Goal: Task Accomplishment & Management: Use online tool/utility

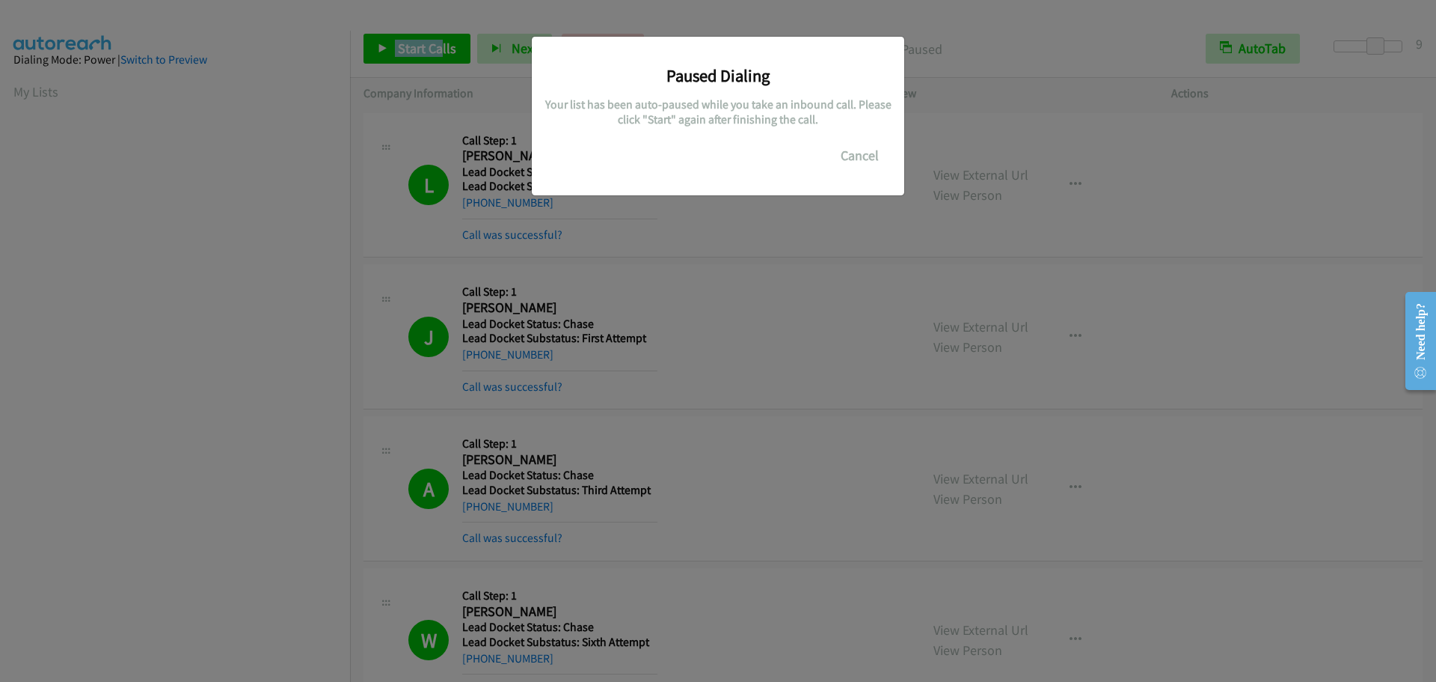
scroll to position [157, 0]
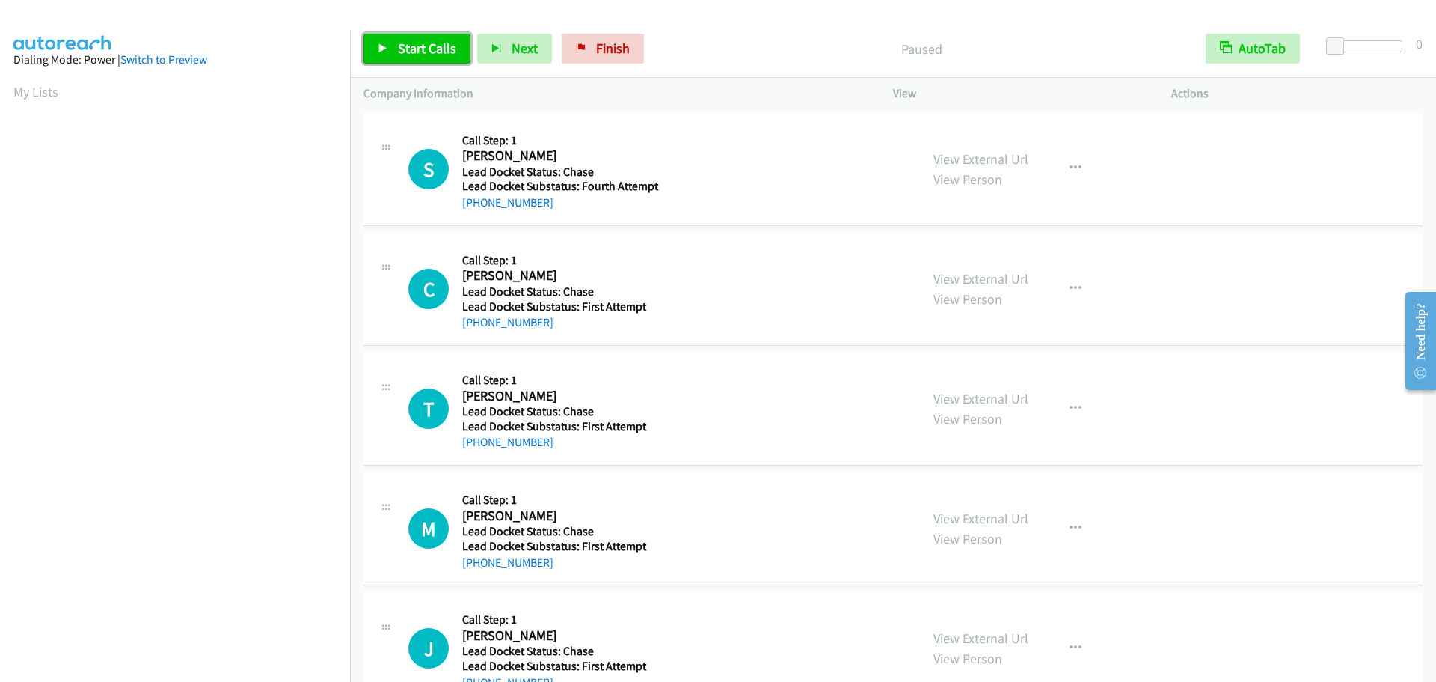
click at [435, 40] on span "Start Calls" at bounding box center [427, 48] width 58 height 17
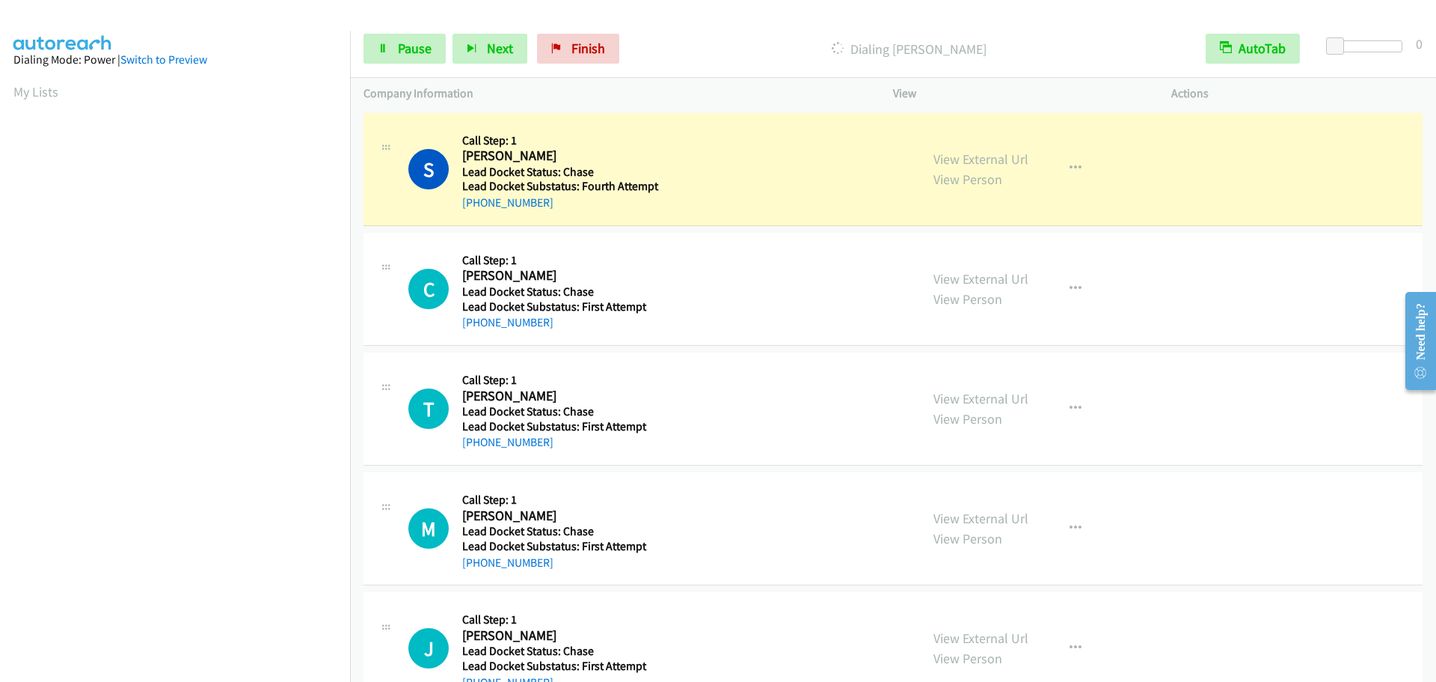
click at [660, 90] on p "Company Information" at bounding box center [615, 94] width 503 height 18
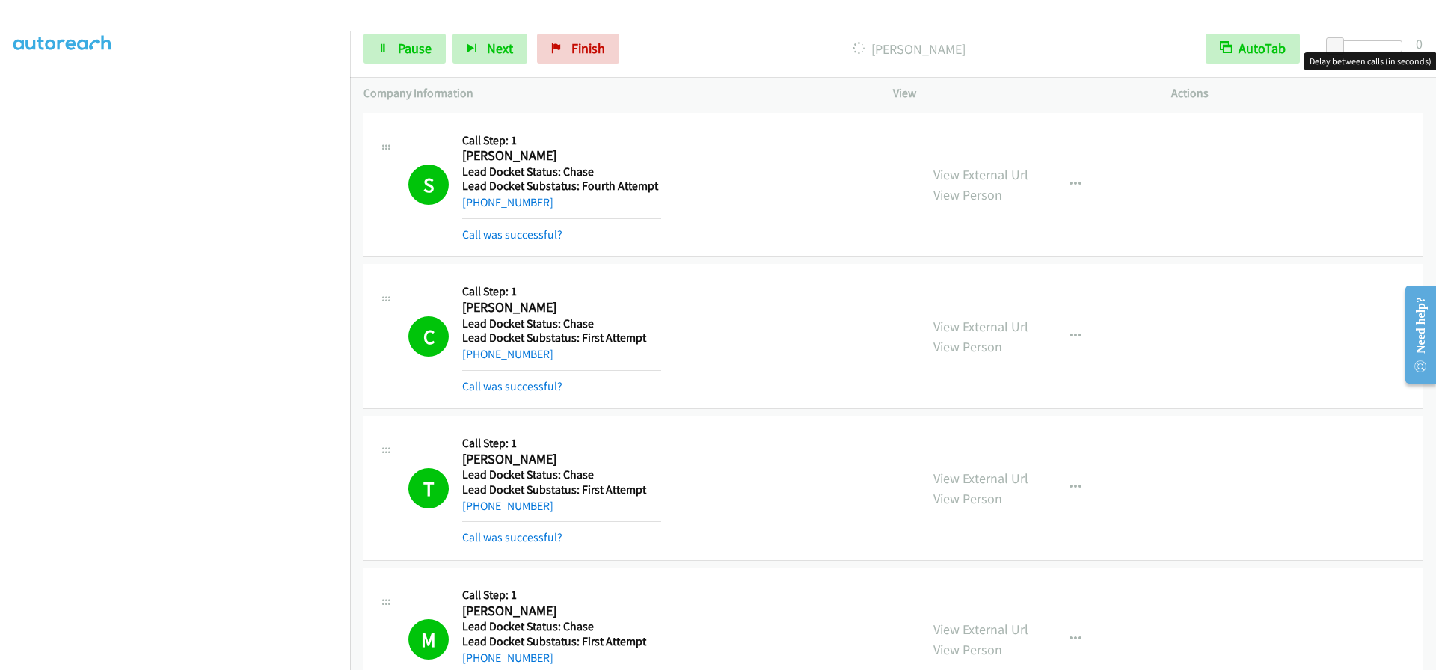
click at [1370, 46] on div at bounding box center [1368, 46] width 69 height 12
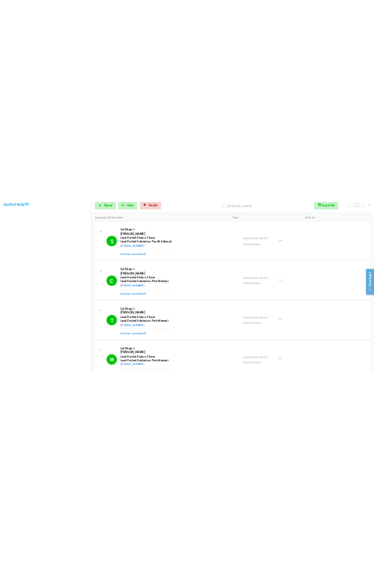
scroll to position [126, 0]
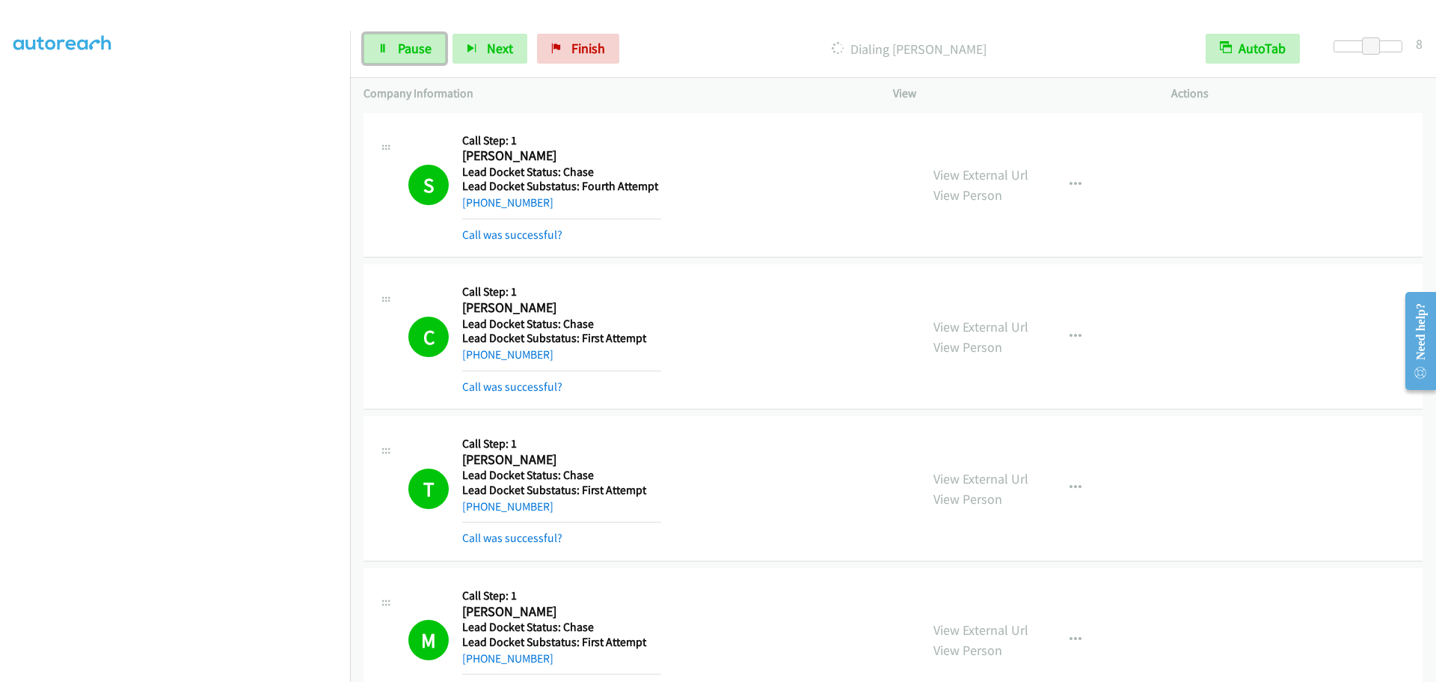
drag, startPoint x: 425, startPoint y: 45, endPoint x: 403, endPoint y: 59, distance: 25.9
click at [425, 45] on span "Pause" at bounding box center [415, 48] width 34 height 17
click at [1152, 664] on div "View External Url View Person View External Url Schedule/Manage Callback Skip C…" at bounding box center [1066, 639] width 292 height 117
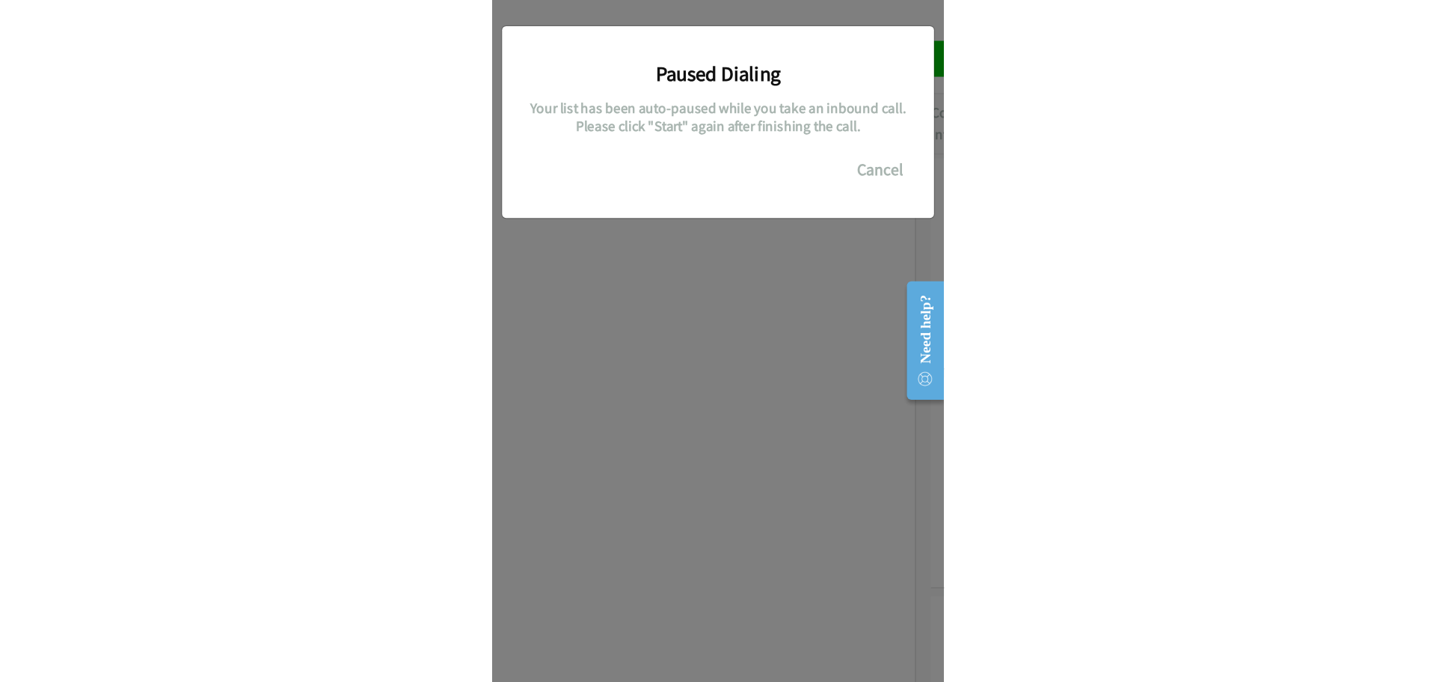
scroll to position [275, 0]
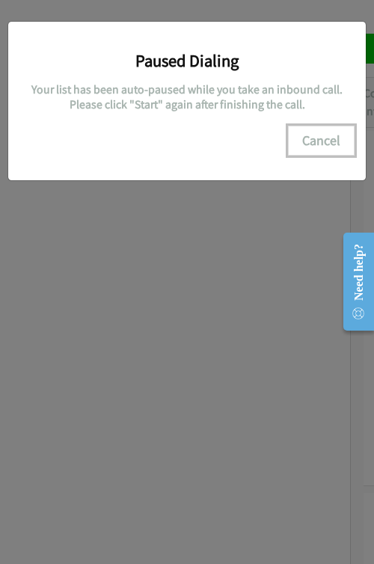
click at [313, 147] on button "Cancel" at bounding box center [321, 141] width 67 height 30
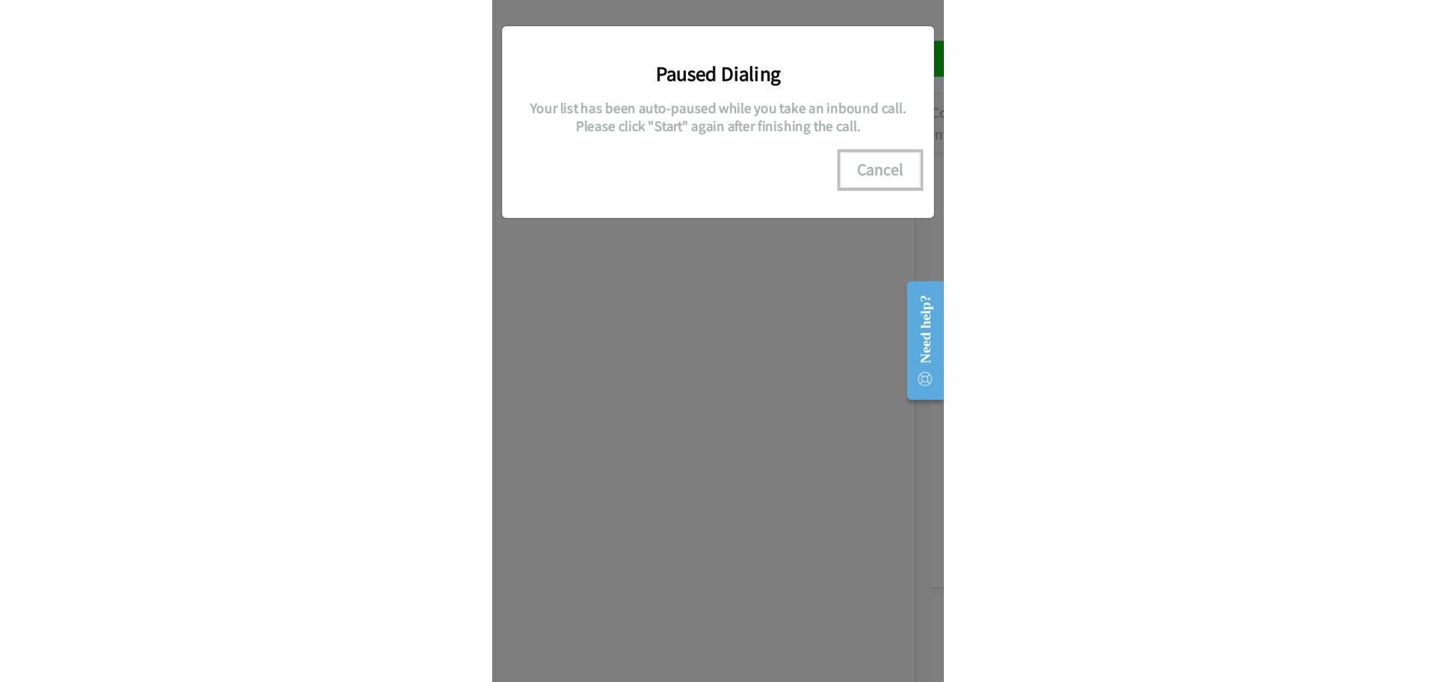
scroll to position [158, 0]
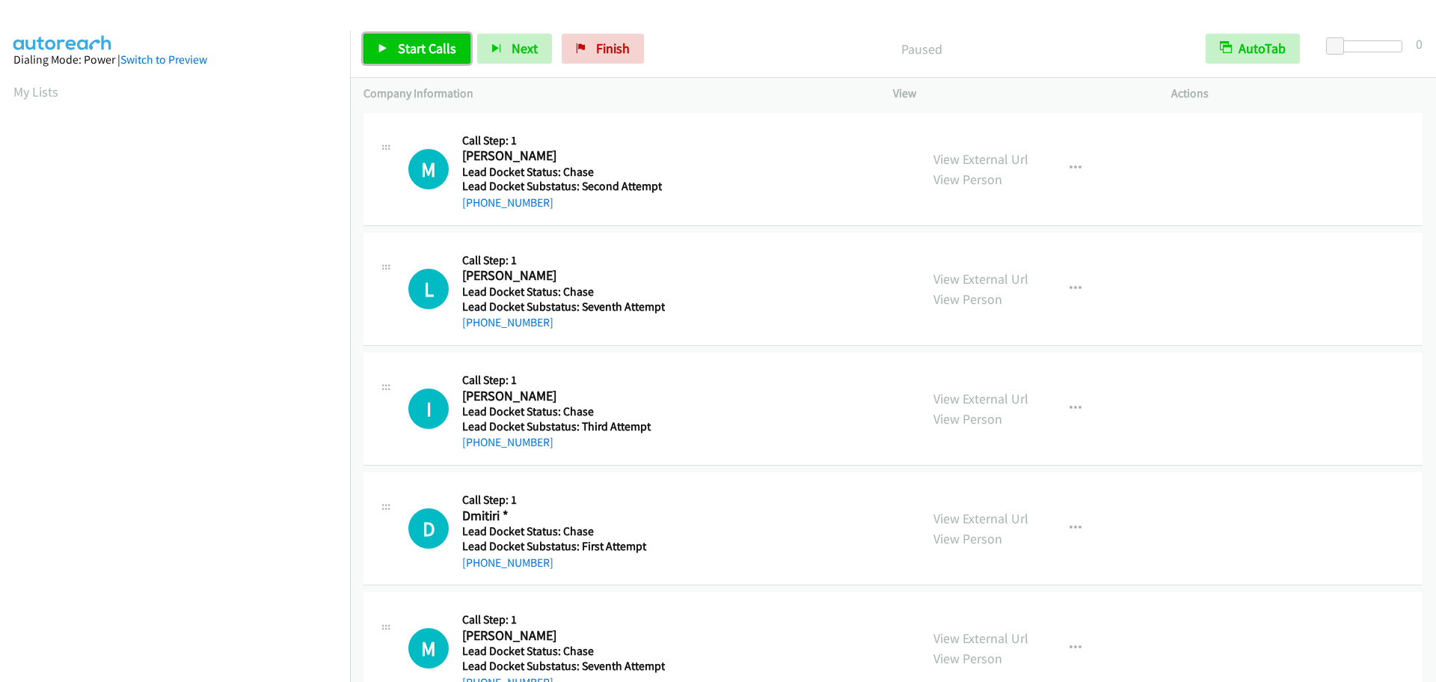
click at [451, 53] on span "Start Calls" at bounding box center [427, 48] width 58 height 17
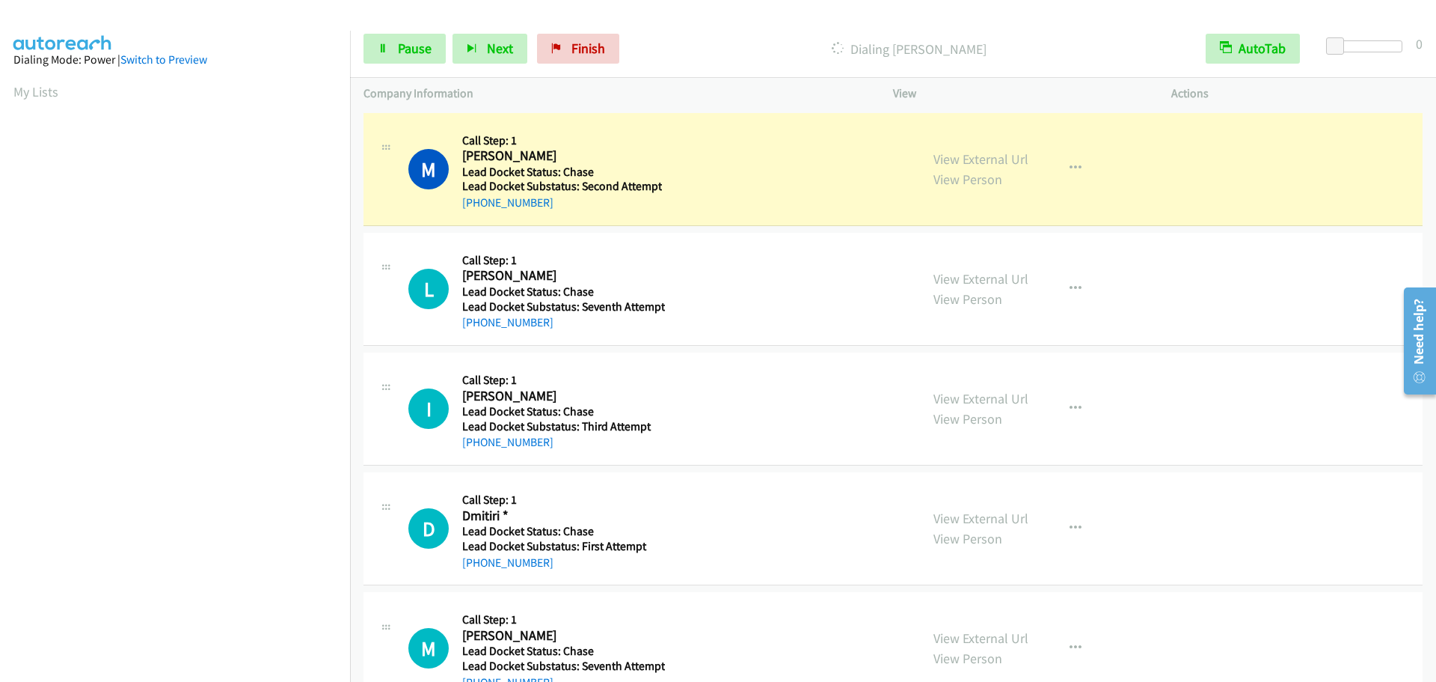
click at [1145, 567] on div "View External Url View Person View External Url Schedule/Manage Callback Skip C…" at bounding box center [1066, 528] width 292 height 85
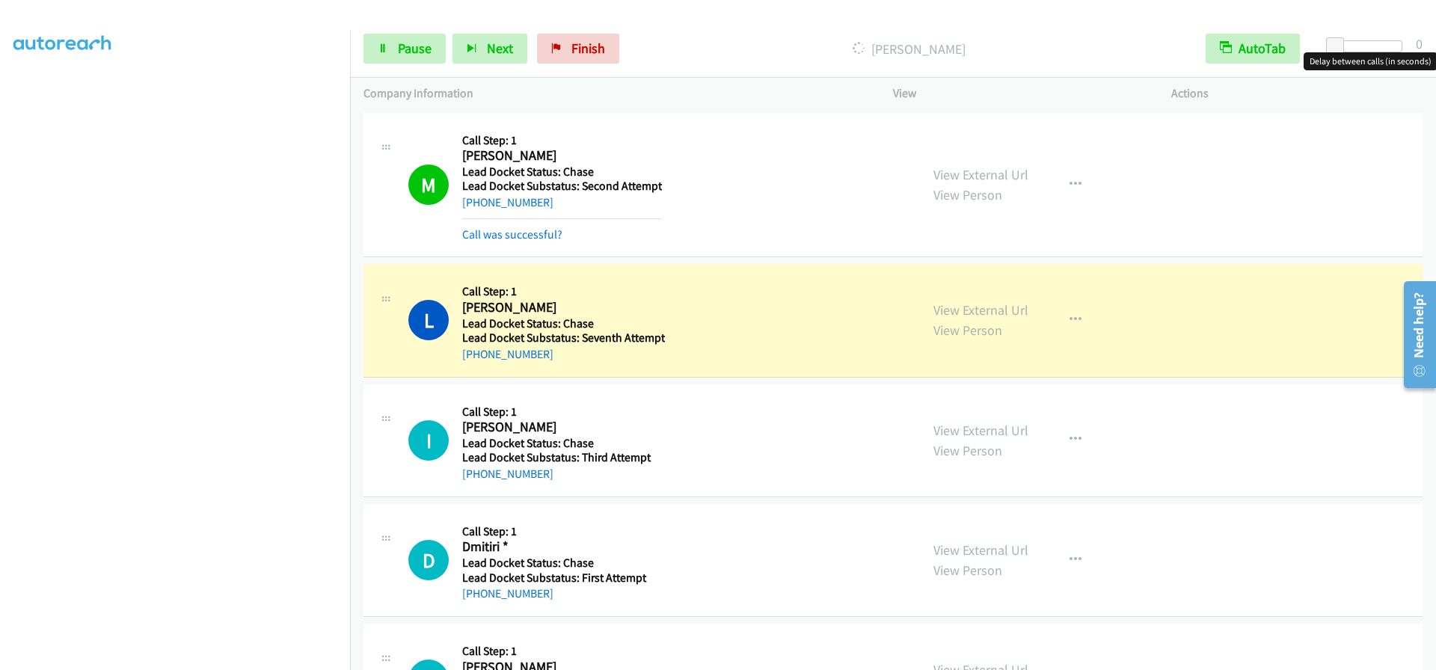
click at [1372, 46] on div at bounding box center [1368, 46] width 69 height 12
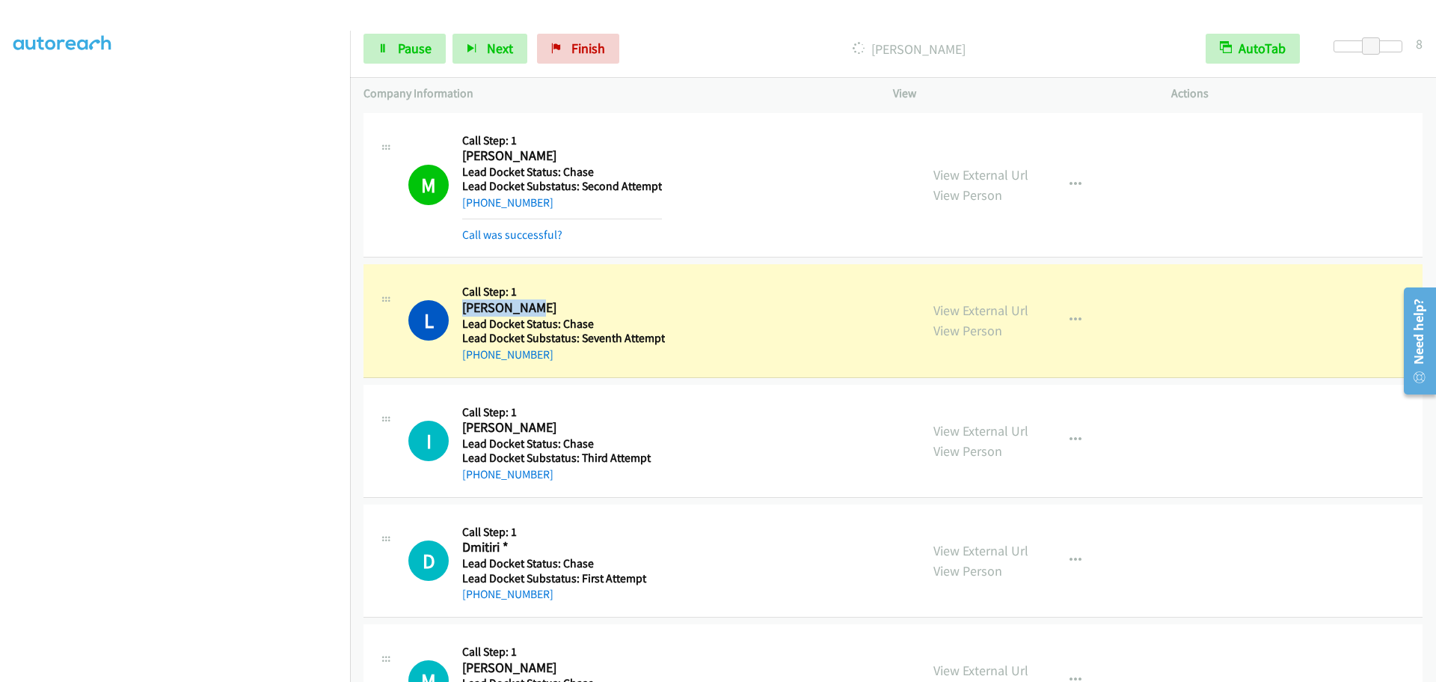
drag, startPoint x: 544, startPoint y: 301, endPoint x: 465, endPoint y: 297, distance: 79.4
click at [464, 304] on h2 "Lacey Young" at bounding box center [561, 307] width 199 height 17
copy h2 "Lacey Young"
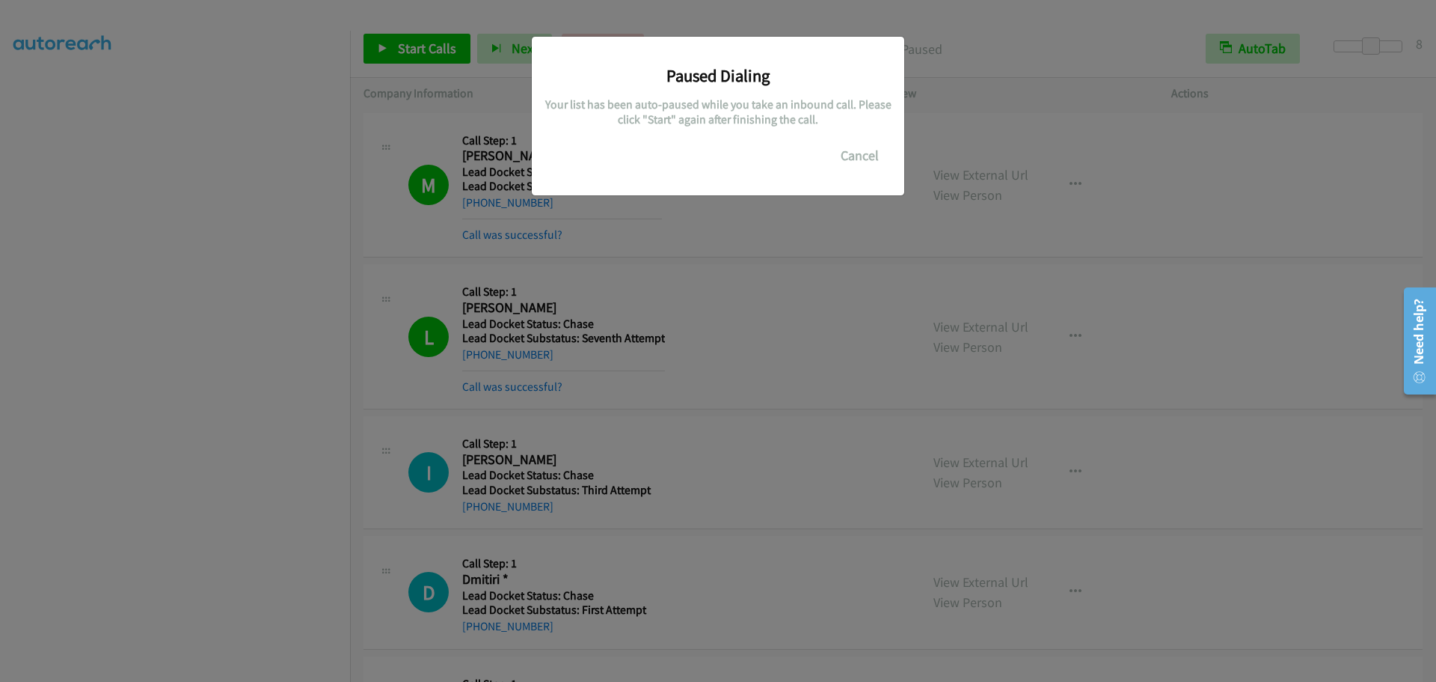
click at [354, 98] on div "Paused Dialing Your list has been auto-paused while you take an inbound call. P…" at bounding box center [718, 347] width 1436 height 668
drag, startPoint x: 396, startPoint y: 42, endPoint x: 439, endPoint y: 52, distance: 44.6
click at [397, 42] on div "Paused Dialing Your list has been auto-paused while you take an inbound call. P…" at bounding box center [718, 347] width 1436 height 668
click at [857, 144] on button "Cancel" at bounding box center [860, 156] width 67 height 30
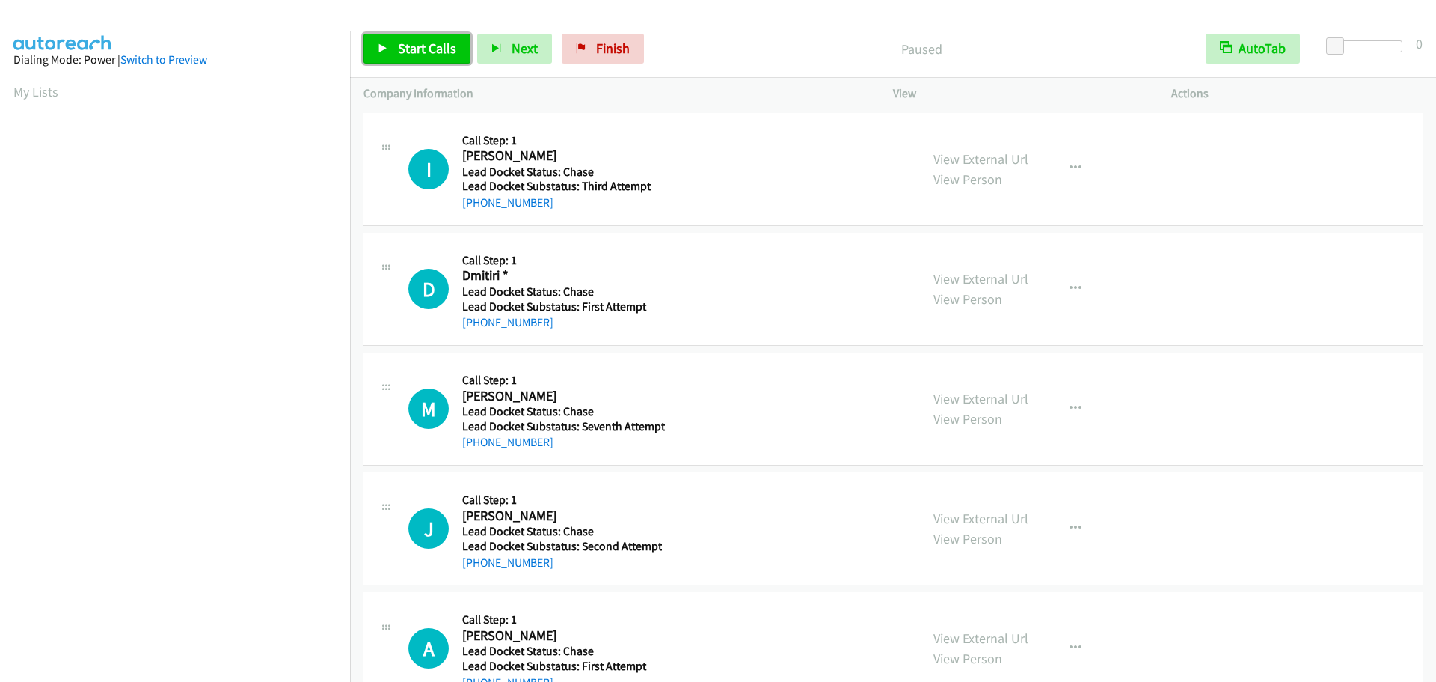
click at [405, 40] on span "Start Calls" at bounding box center [427, 48] width 58 height 17
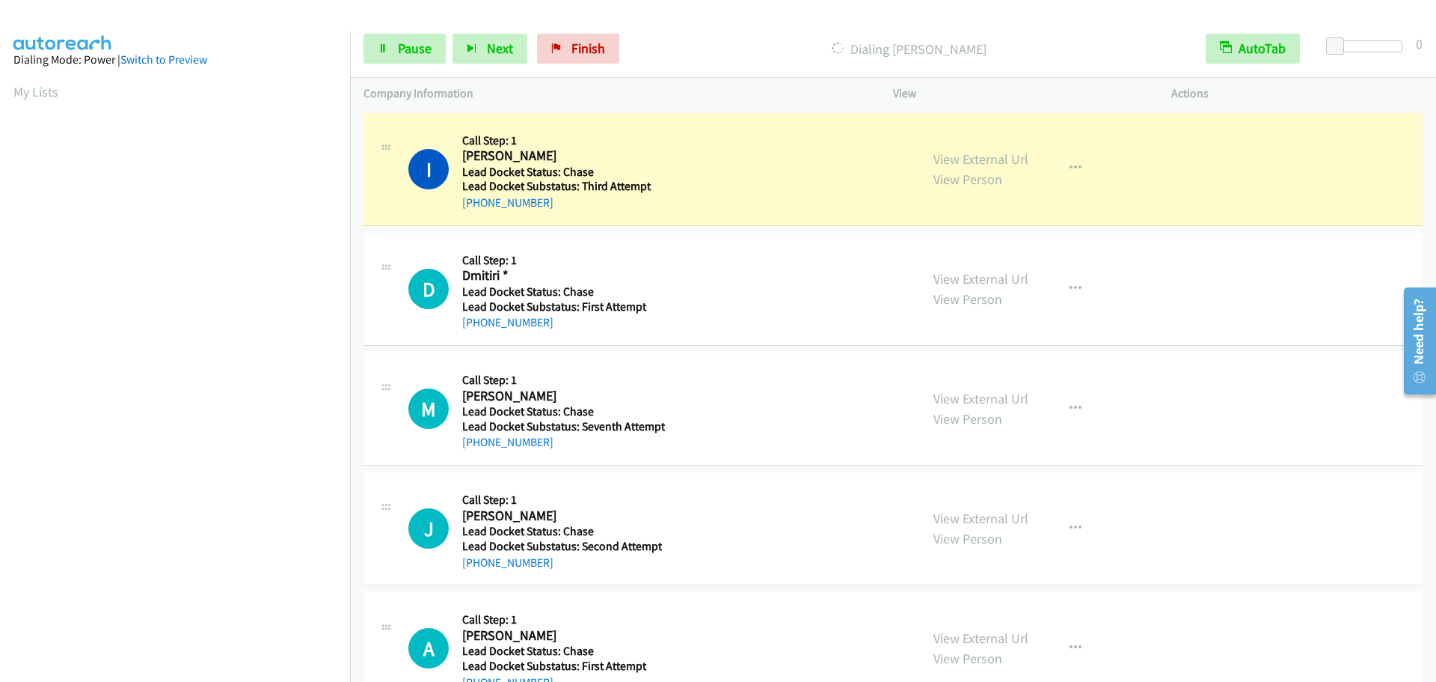
scroll to position [158, 0]
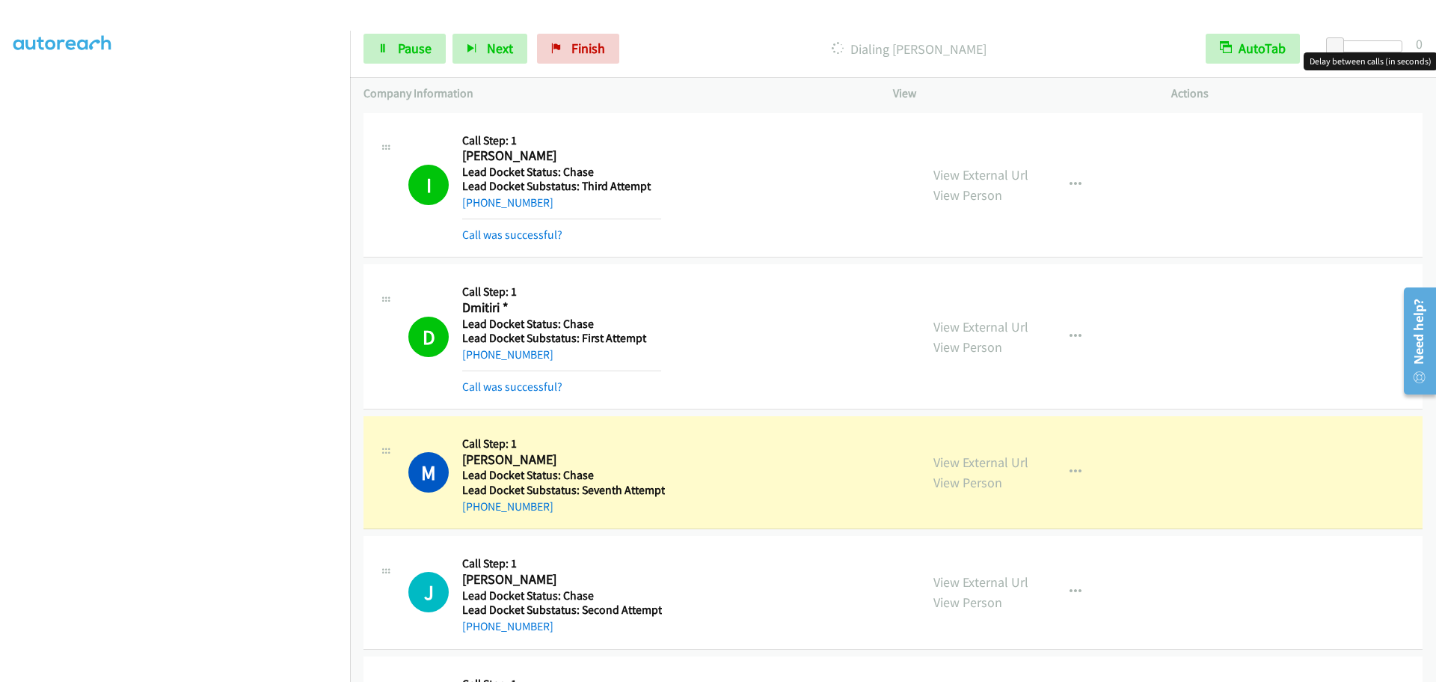
click at [1386, 37] on div "Start Calls Pause Next Finish Dialing [PERSON_NAME] AutoTab AutoTab 0" at bounding box center [893, 49] width 1086 height 58
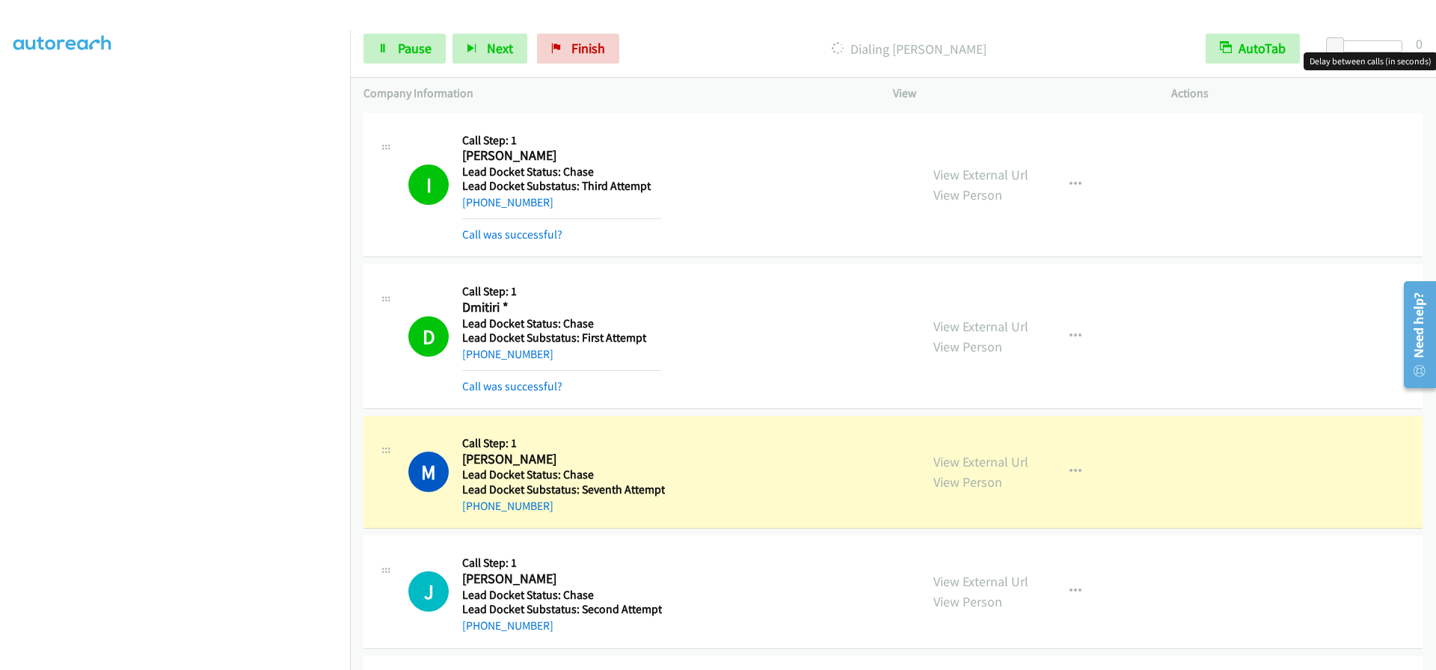
click at [1395, 50] on div at bounding box center [1368, 46] width 69 height 12
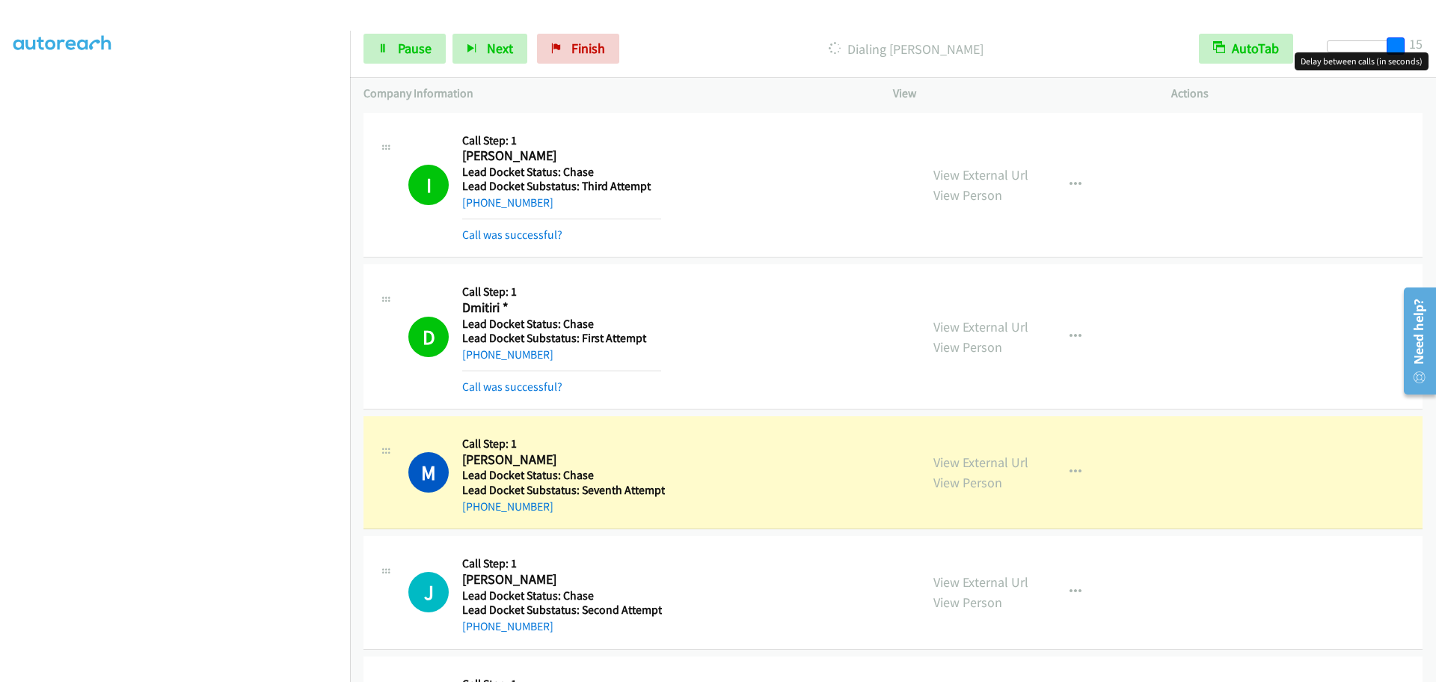
drag, startPoint x: 1392, startPoint y: 47, endPoint x: 1261, endPoint y: 67, distance: 133.1
click at [1436, 42] on div "Start Calls Pause Next Finish Dialing Martina Caballero AutoTab AutoTab 15" at bounding box center [893, 49] width 1086 height 58
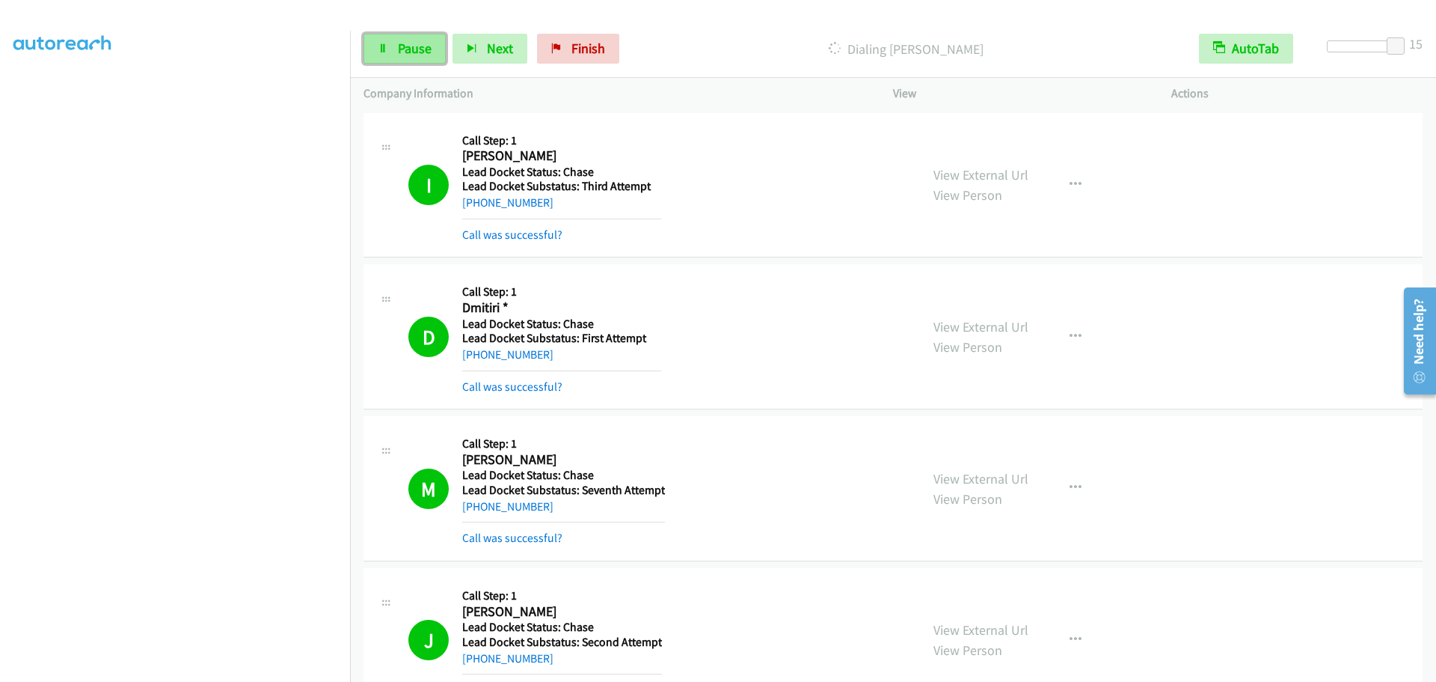
click at [417, 52] on span "Pause" at bounding box center [415, 48] width 34 height 17
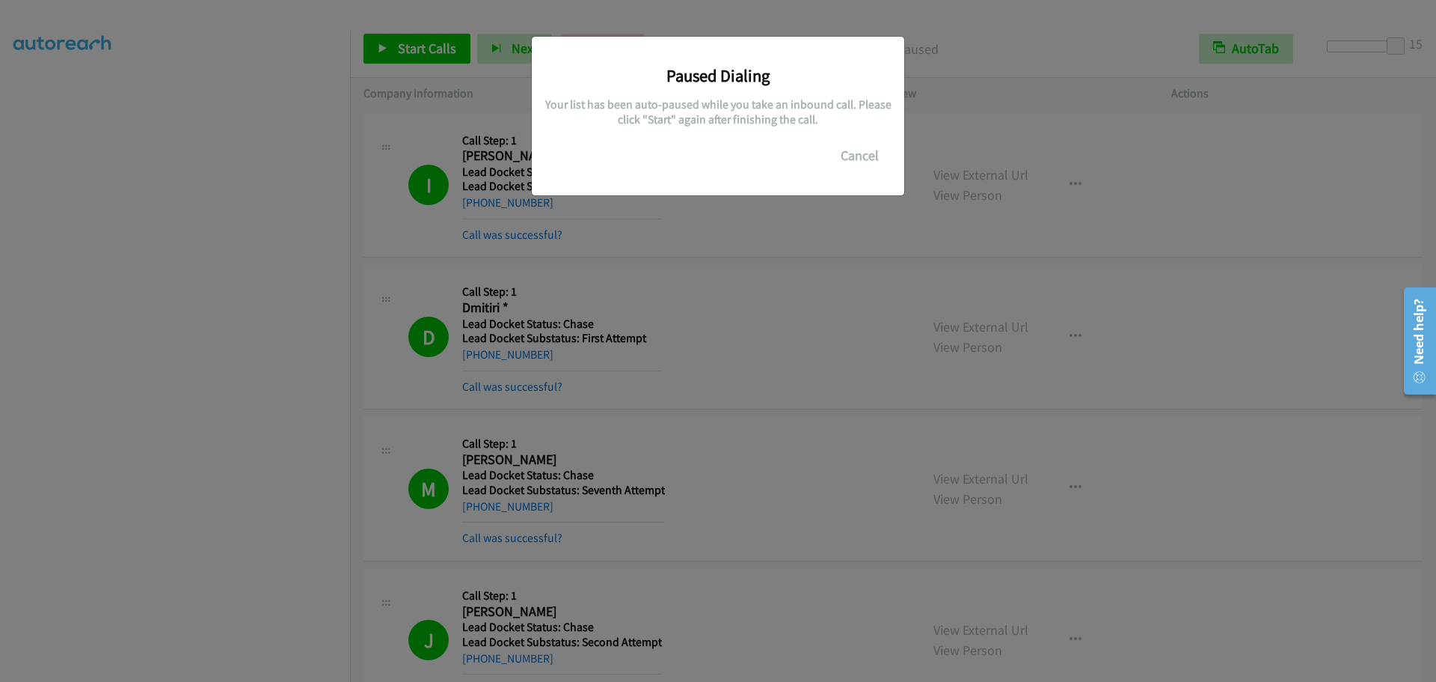
drag, startPoint x: 123, startPoint y: 310, endPoint x: 127, endPoint y: 319, distance: 9.7
click at [123, 310] on div "Paused Dialing Your list has been auto-paused while you take an inbound call. P…" at bounding box center [718, 347] width 1436 height 668
click at [867, 163] on button "Cancel" at bounding box center [860, 156] width 67 height 30
click at [121, 231] on div "Paused Dialing Your list has been auto-paused while you take an inbound call. P…" at bounding box center [718, 347] width 1436 height 668
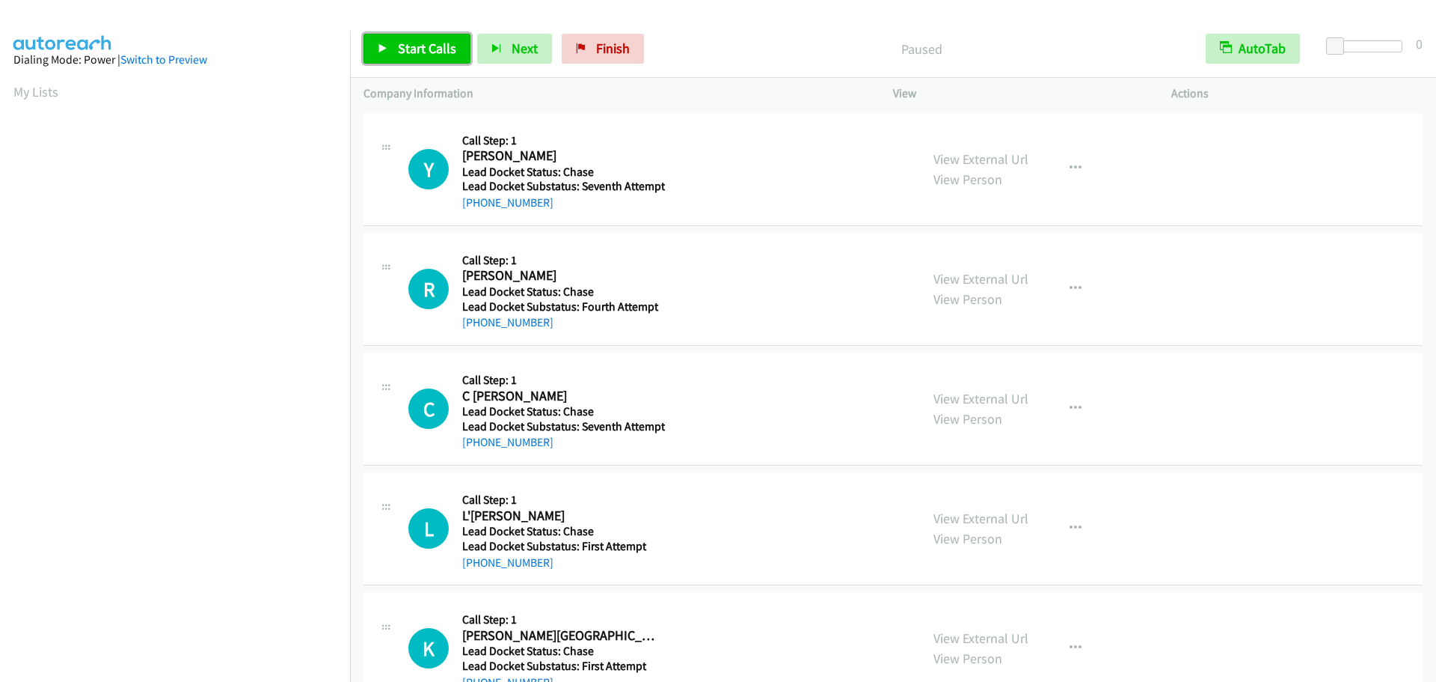
click at [398, 51] on span "Start Calls" at bounding box center [427, 48] width 58 height 17
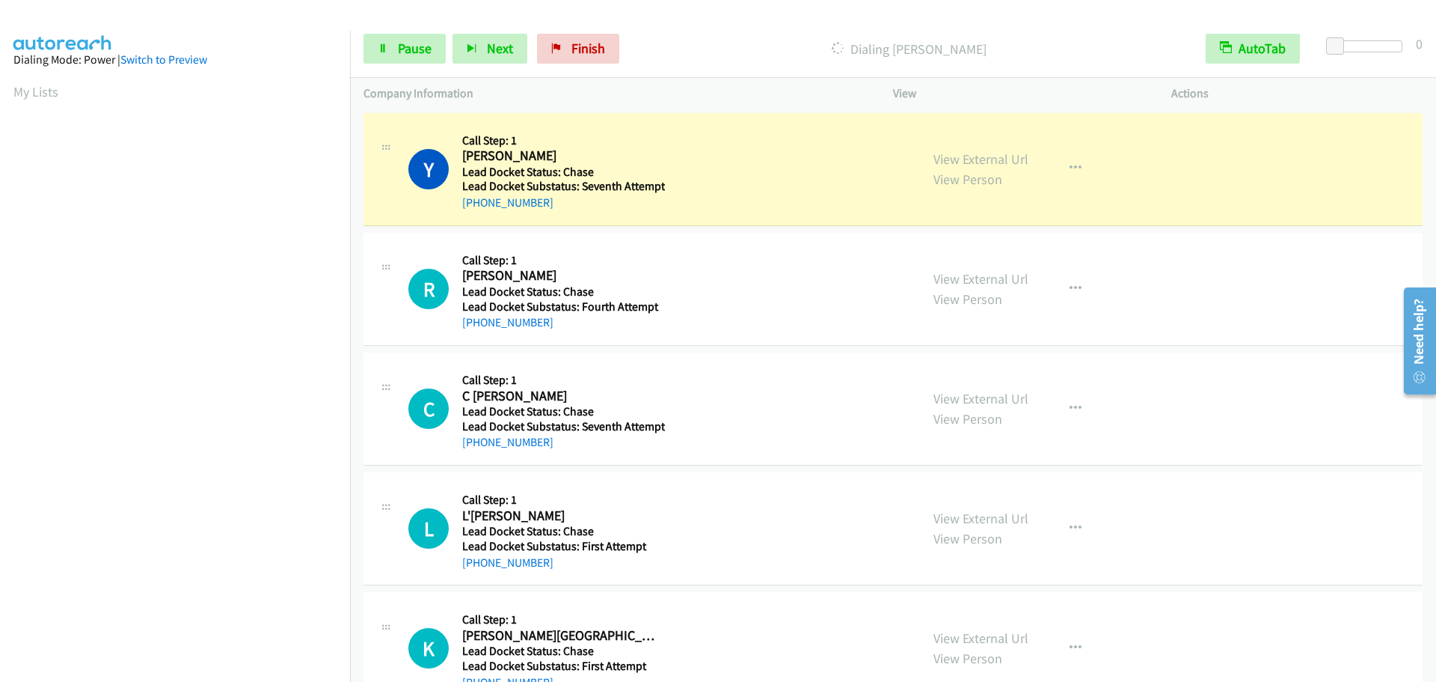
scroll to position [158, 0]
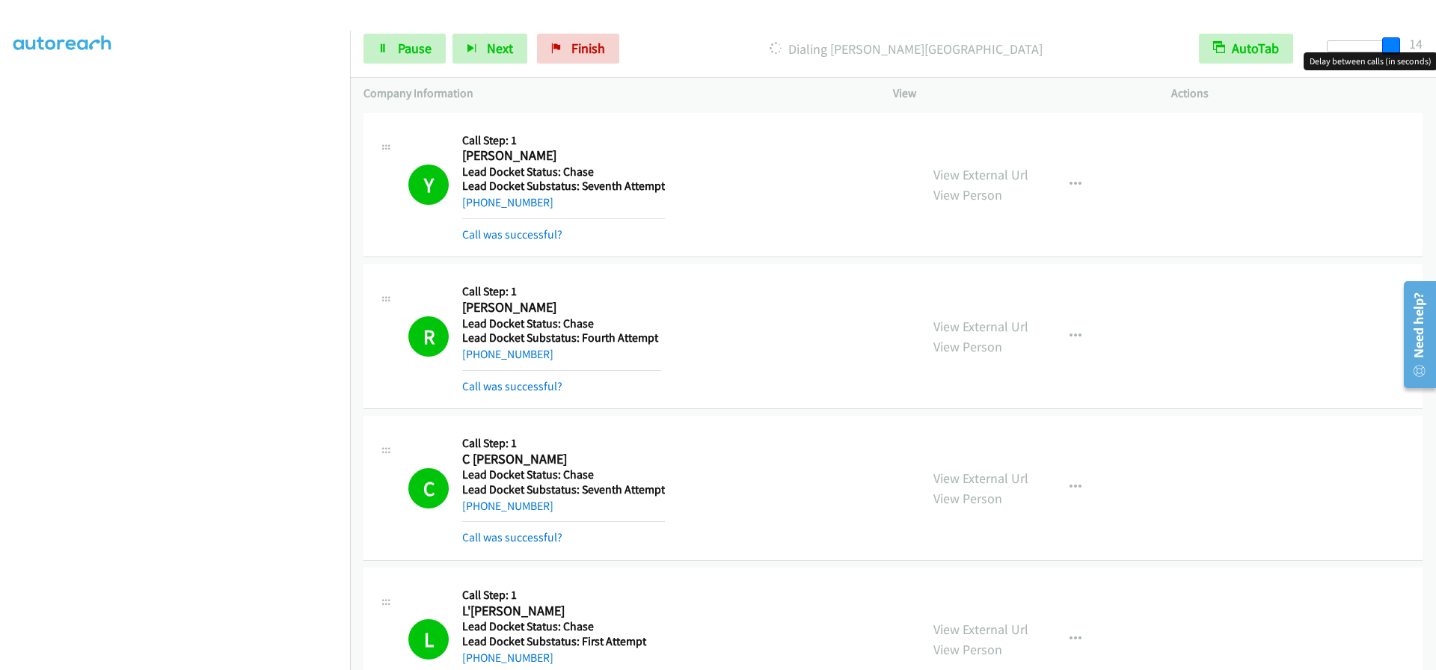
click at [1396, 48] on div at bounding box center [1361, 46] width 69 height 12
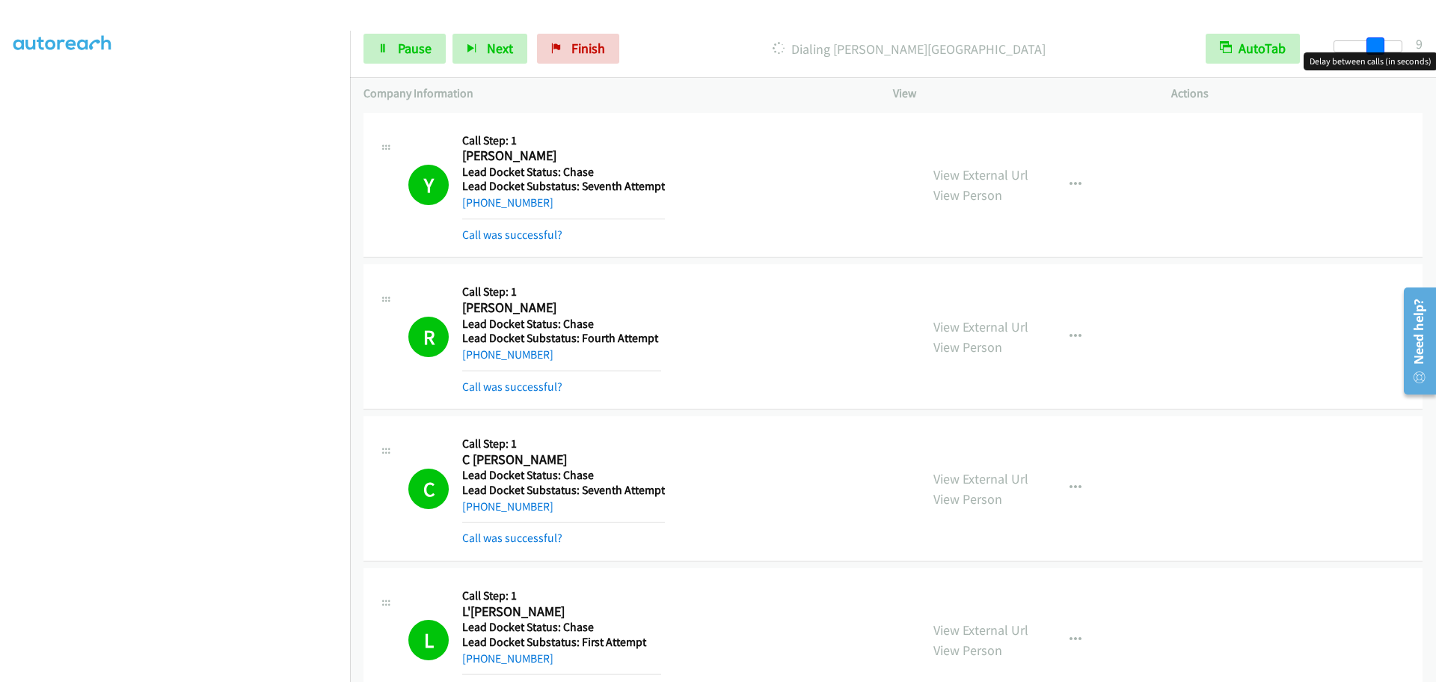
click at [1370, 47] on div at bounding box center [1368, 46] width 69 height 12
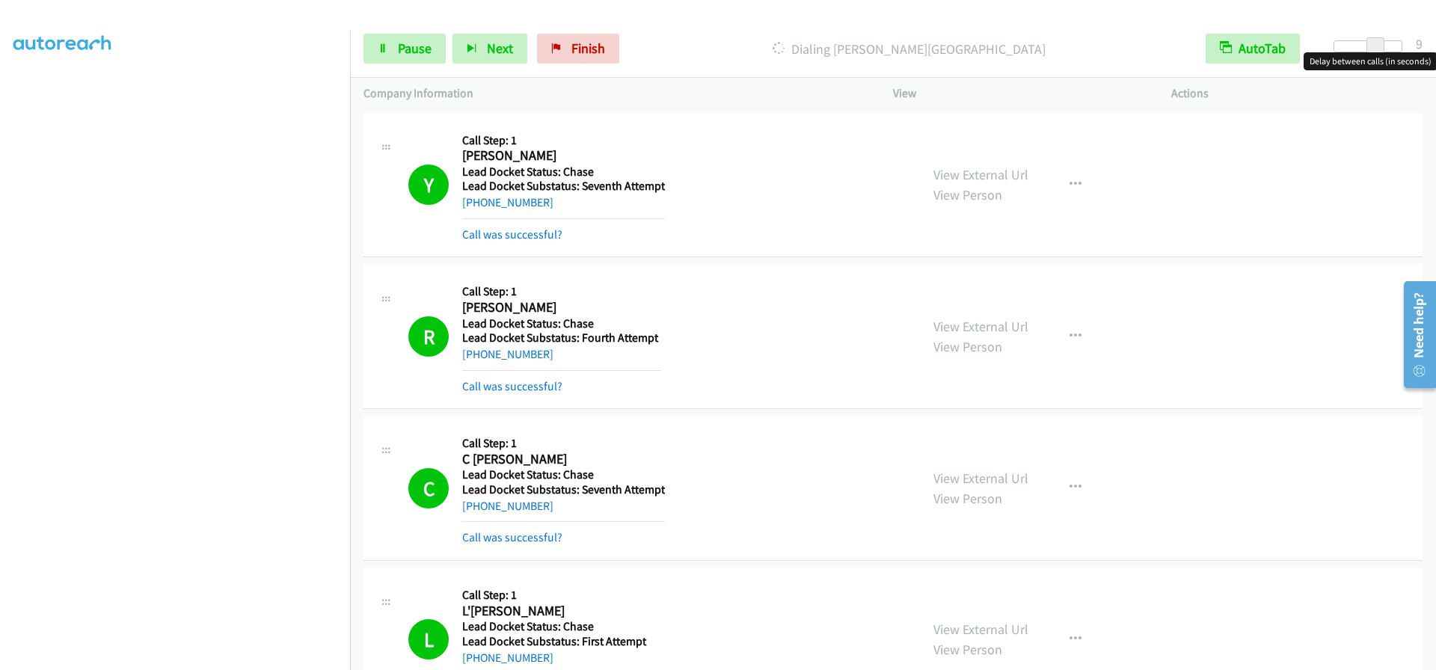
click at [1361, 49] on div at bounding box center [1368, 46] width 69 height 12
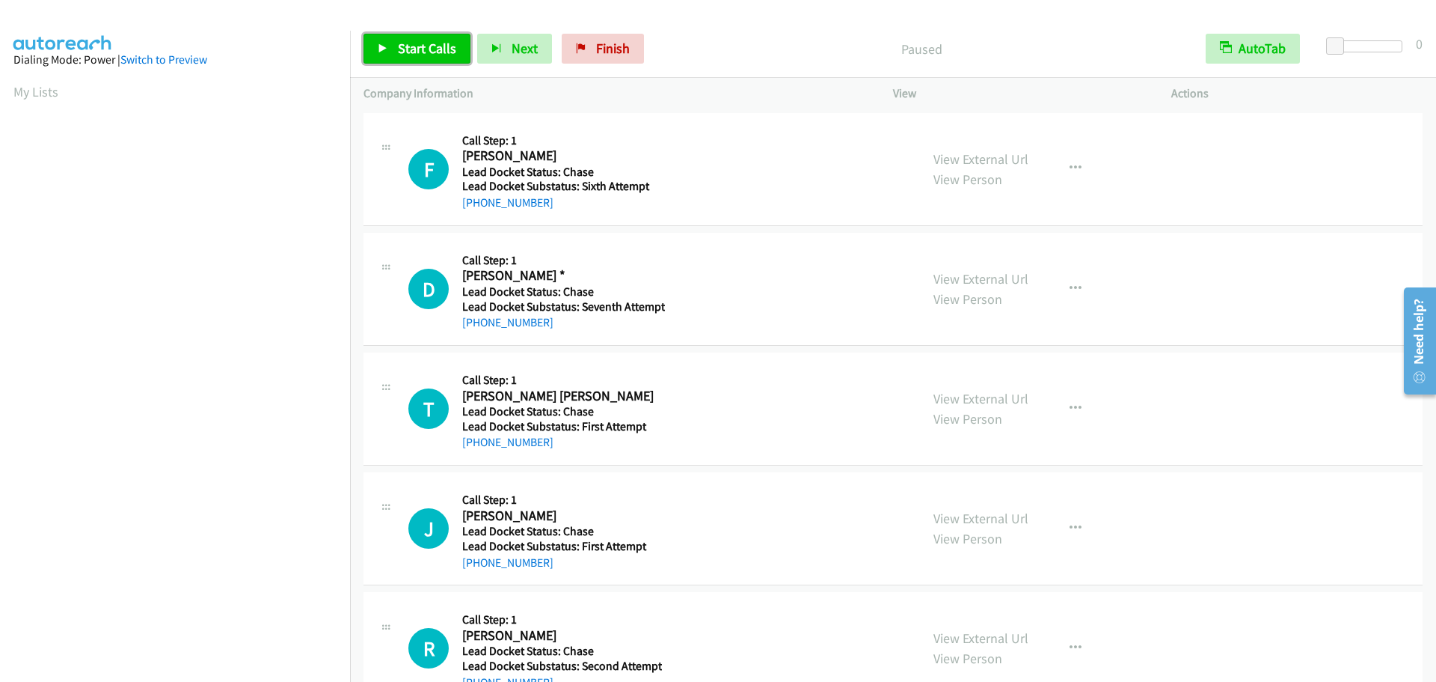
click at [399, 55] on span "Start Calls" at bounding box center [427, 48] width 58 height 17
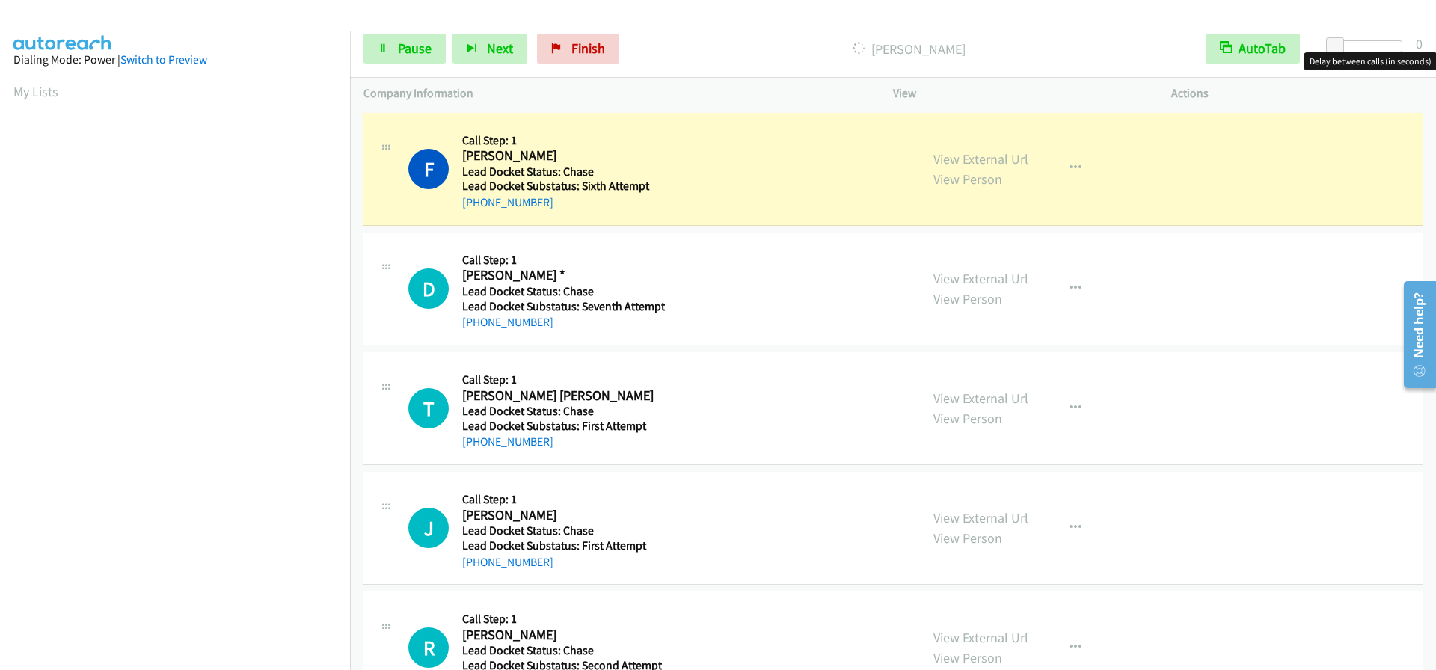
click at [1392, 42] on div at bounding box center [1368, 46] width 69 height 12
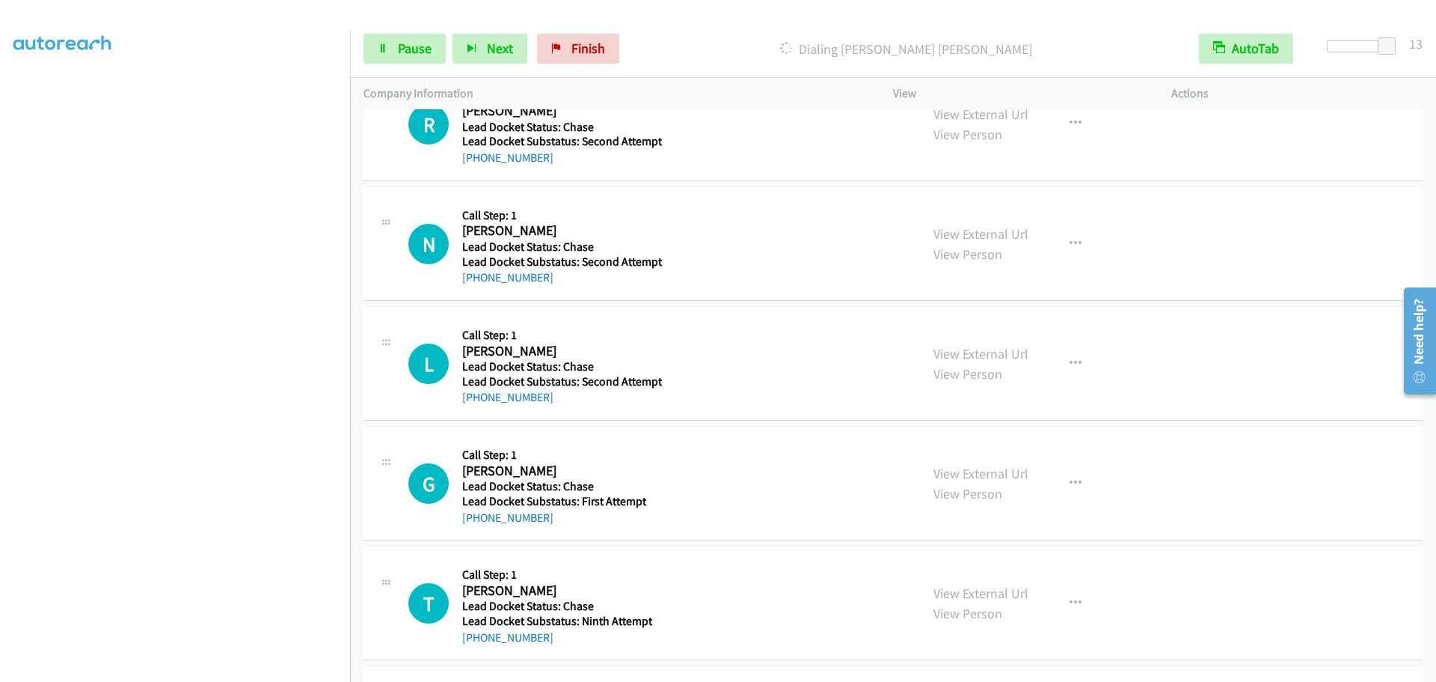
scroll to position [619, 0]
drag, startPoint x: 397, startPoint y: 52, endPoint x: 337, endPoint y: 113, distance: 85.7
click at [398, 52] on span "Pause" at bounding box center [415, 48] width 34 height 17
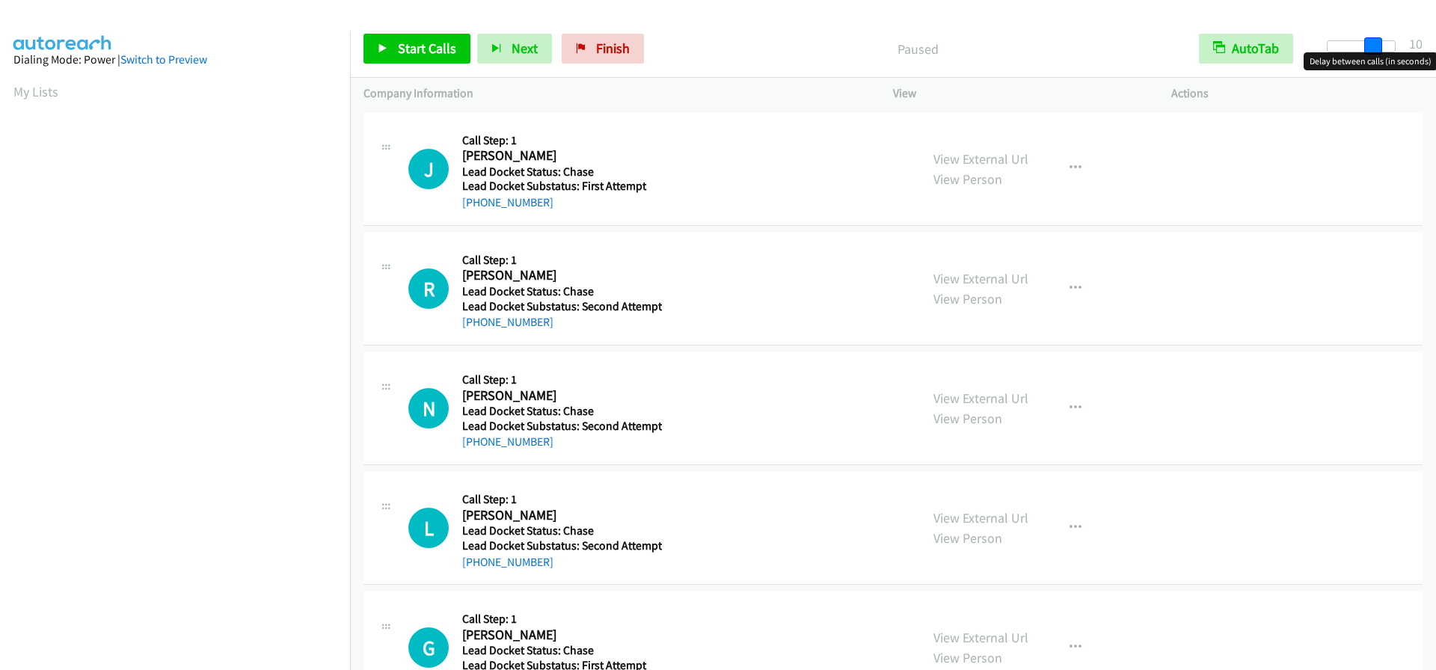
click at [1379, 41] on div at bounding box center [1361, 46] width 69 height 12
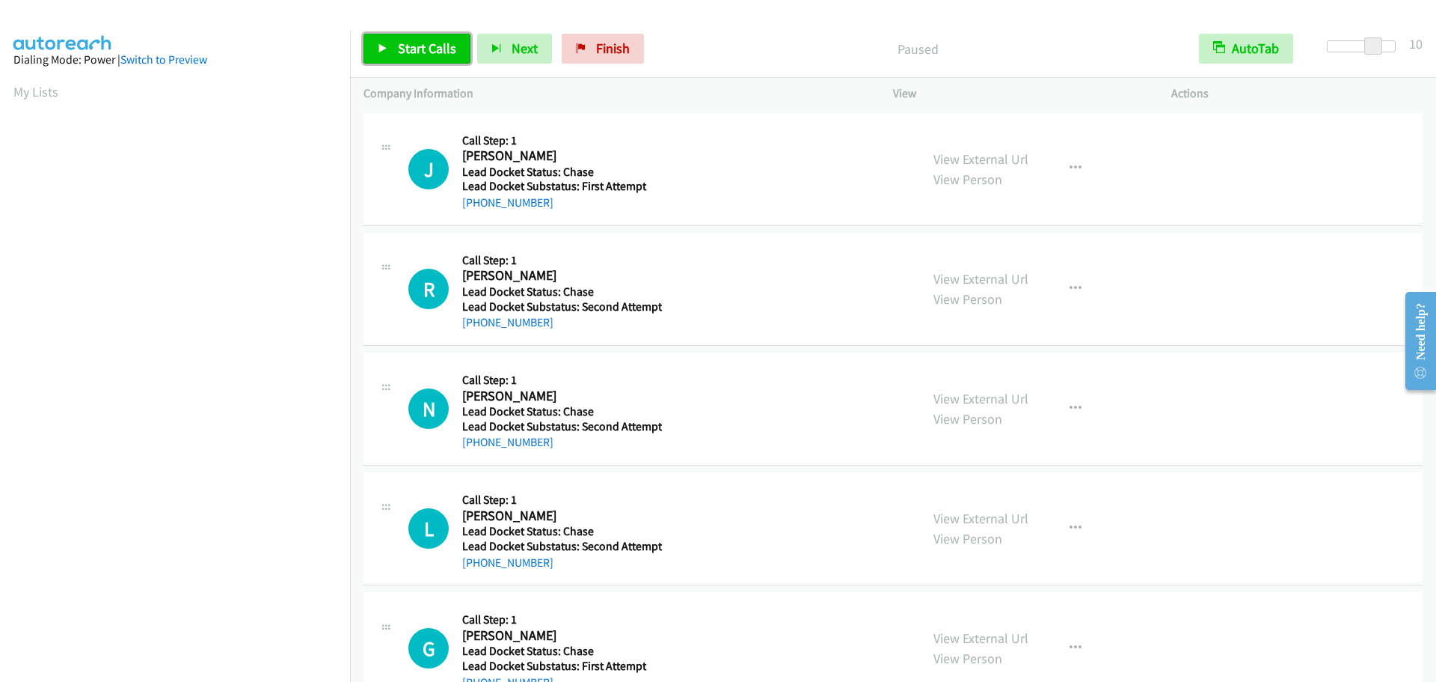
click at [393, 45] on link "Start Calls" at bounding box center [417, 49] width 107 height 30
